Goal: Information Seeking & Learning: Check status

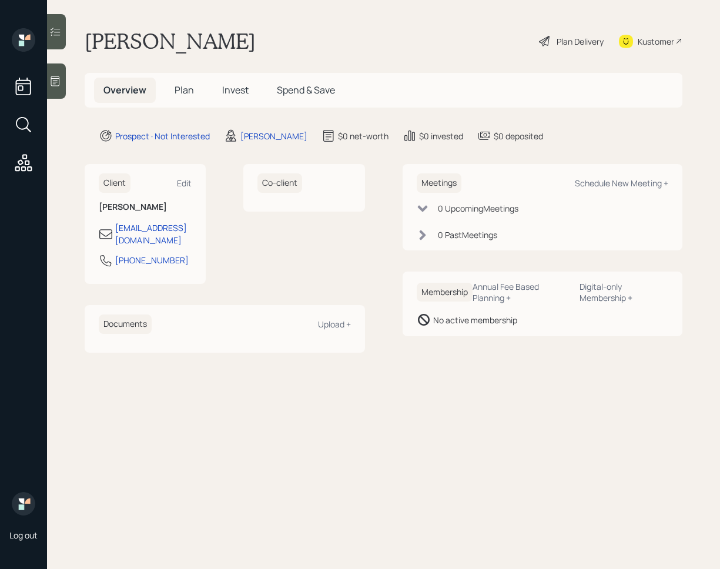
click at [242, 92] on span "Invest" at bounding box center [235, 90] width 26 height 13
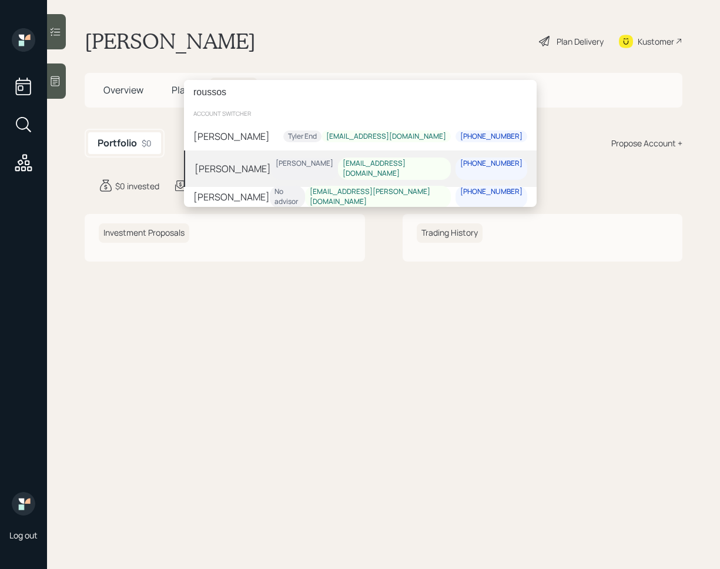
type input "roussos"
click at [299, 162] on div "[PERSON_NAME] [PERSON_NAME] [EMAIL_ADDRESS][DOMAIN_NAME] [PHONE_NUMBER]" at bounding box center [360, 169] width 353 height 36
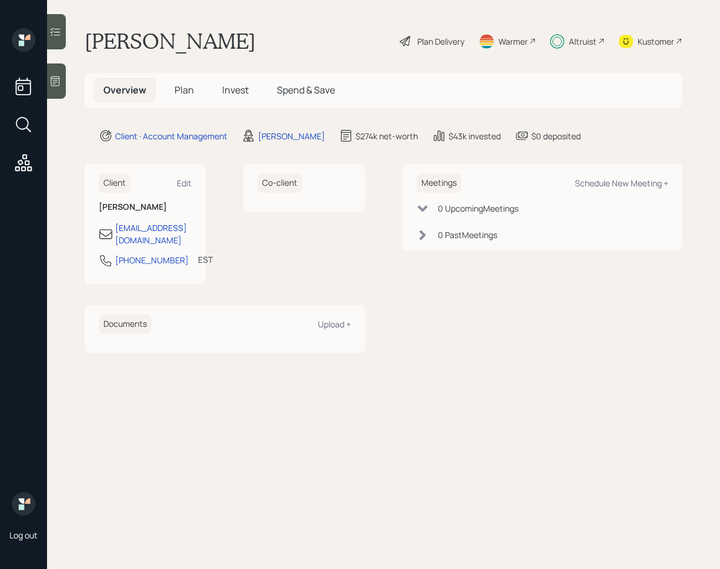
click at [234, 98] on h5 "Invest" at bounding box center [235, 90] width 45 height 25
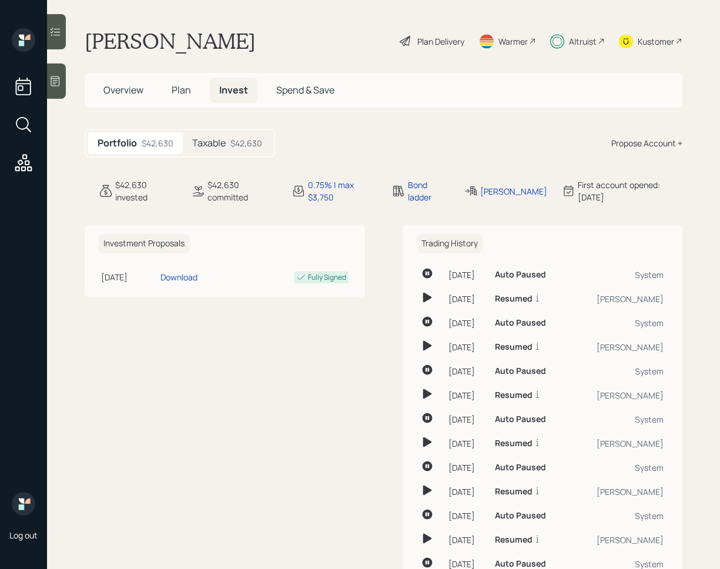
click at [235, 144] on div "$42,630" at bounding box center [247, 143] width 32 height 12
